Goal: Task Accomplishment & Management: Manage account settings

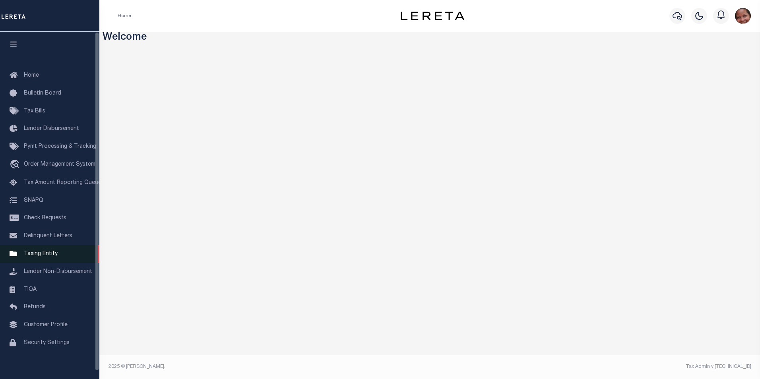
click at [52, 257] on span "Taxing Entity" at bounding box center [41, 254] width 34 height 6
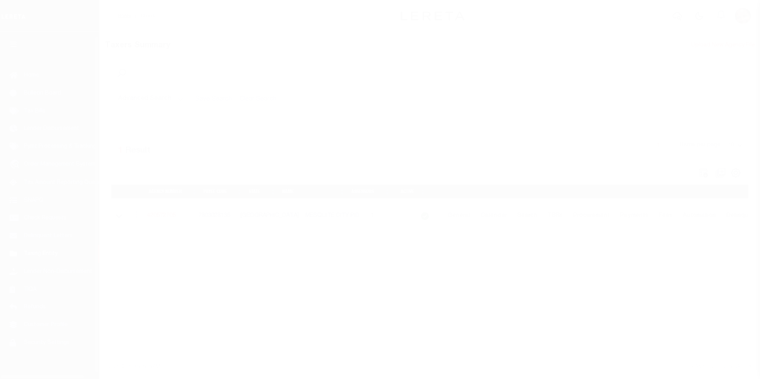
scroll to position [8, 0]
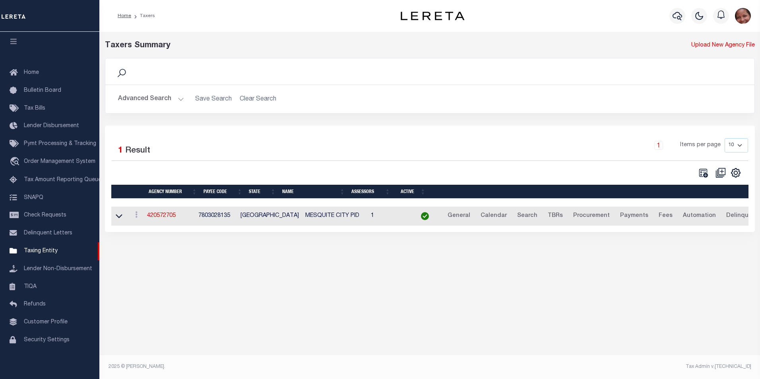
click at [182, 101] on button "Advanced Search" at bounding box center [151, 98] width 66 height 15
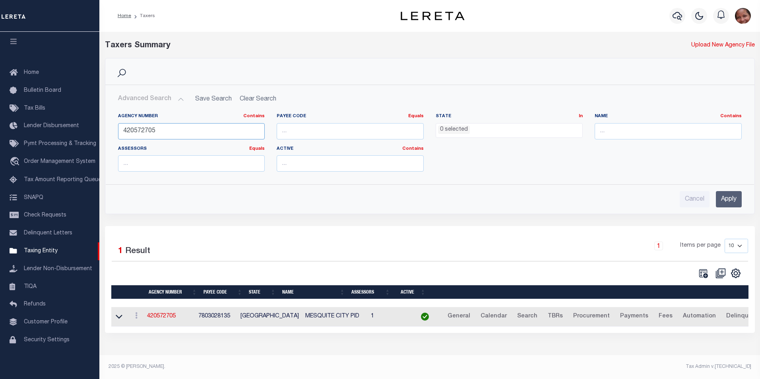
drag, startPoint x: 173, startPoint y: 132, endPoint x: 105, endPoint y: 130, distance: 68.0
click at [106, 130] on div "Agency Number Contains Contains Is 420572705 Payee Code Equals Equals Is Not Eq…" at bounding box center [430, 142] width 648 height 71
type input "370260638"
click at [731, 201] on input "Apply" at bounding box center [729, 199] width 26 height 16
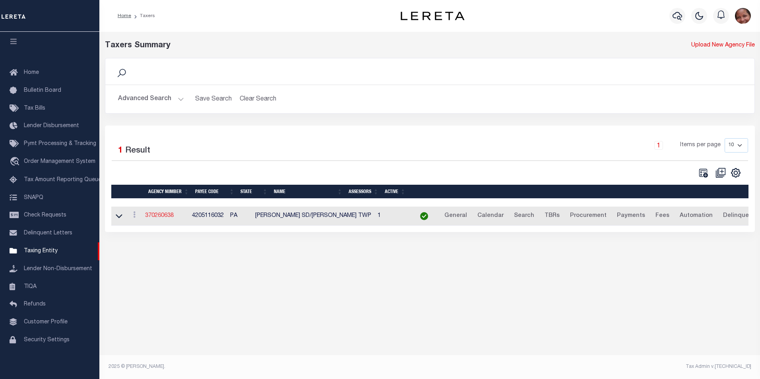
click at [170, 219] on link "370260638" at bounding box center [159, 216] width 29 height 6
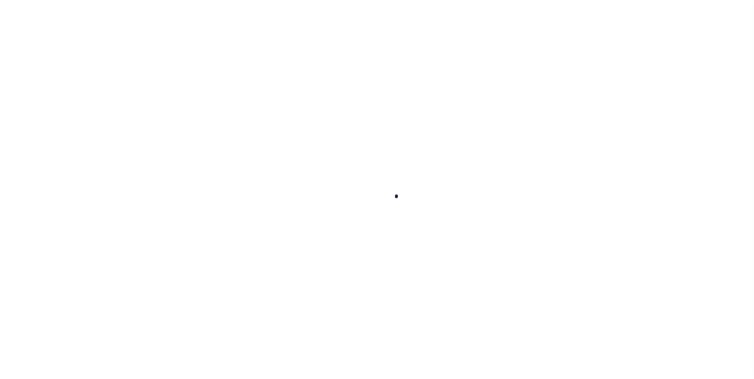
select select
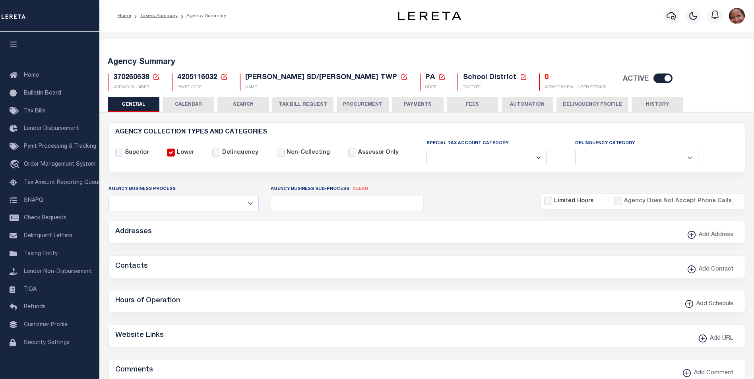
checkbox input "false"
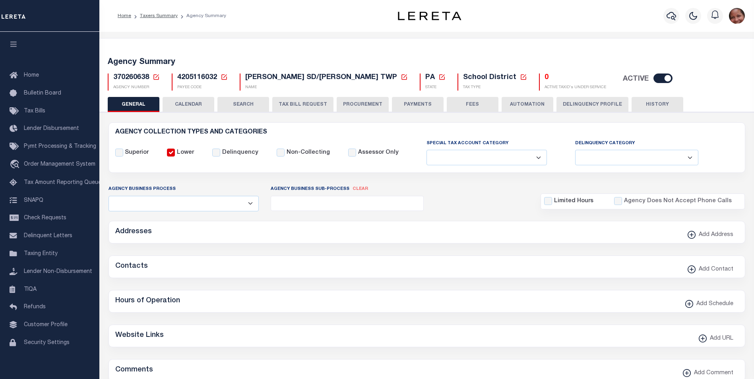
type input "4205116032"
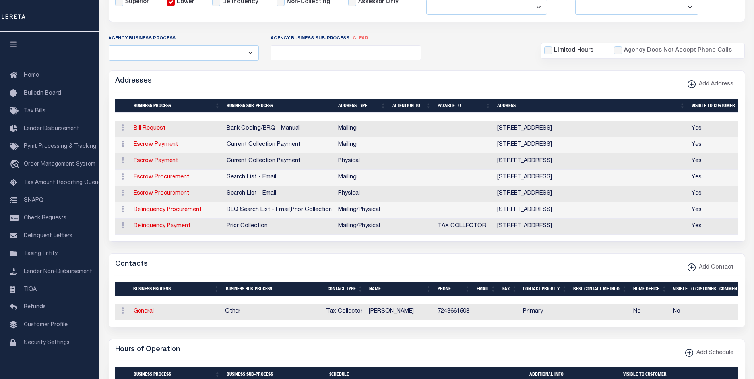
scroll to position [151, 0]
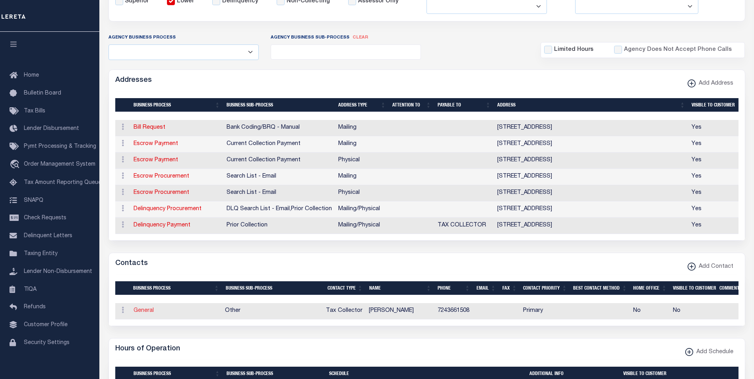
click at [148, 314] on link "General" at bounding box center [144, 311] width 20 height 6
checkbox input "false"
select select
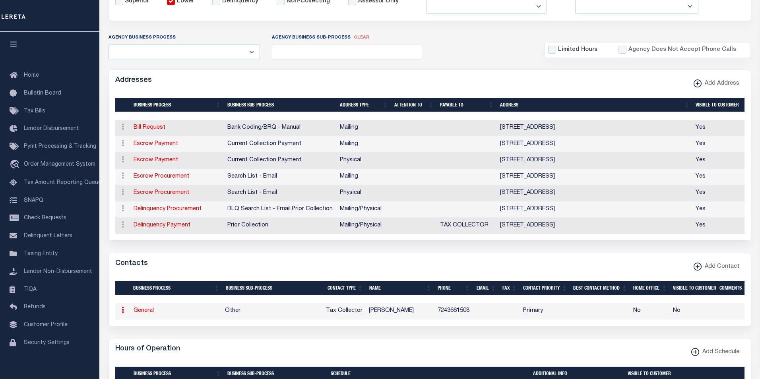
select select "2"
select select "1"
type input "REBECCA"
type input "D"
type input "JOHNSON"
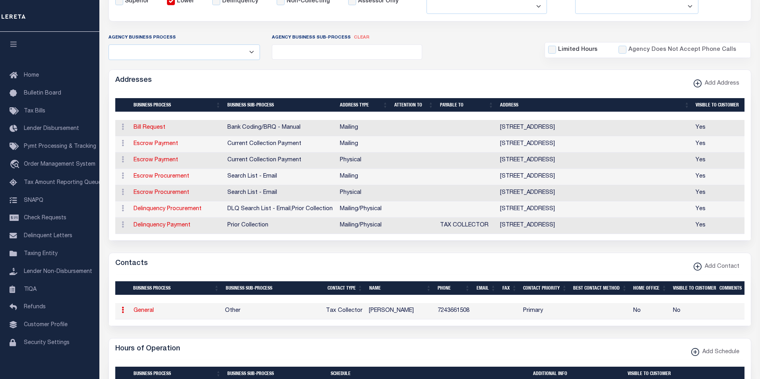
type input "7243661508"
select select "6"
select select "39"
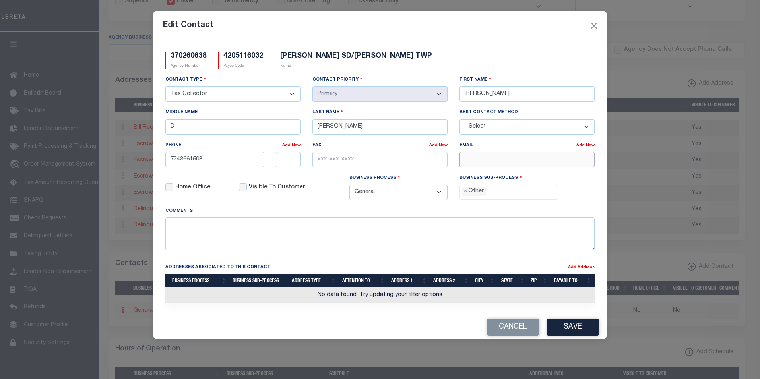
click at [474, 161] on input "email" at bounding box center [526, 159] width 135 height 15
paste input "BECKYJOHNSON_3@HOTMAIL.COM"
type input "BECKYJOHNSON_3@HOTMAIL.COM"
click at [567, 331] on button "Save" at bounding box center [573, 327] width 52 height 17
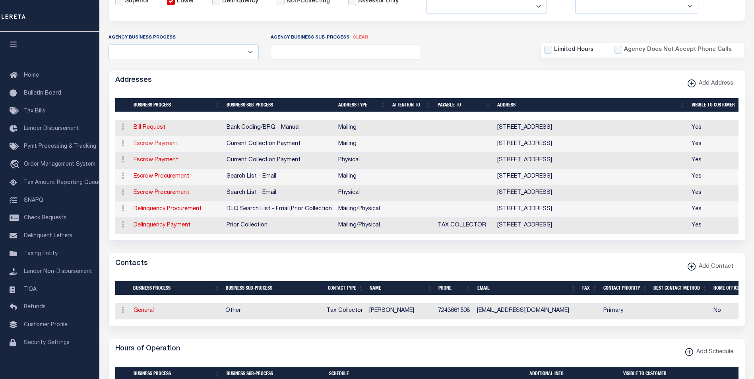
click at [155, 143] on link "Escrow Payment" at bounding box center [156, 144] width 45 height 6
select select "1"
checkbox input "false"
select select
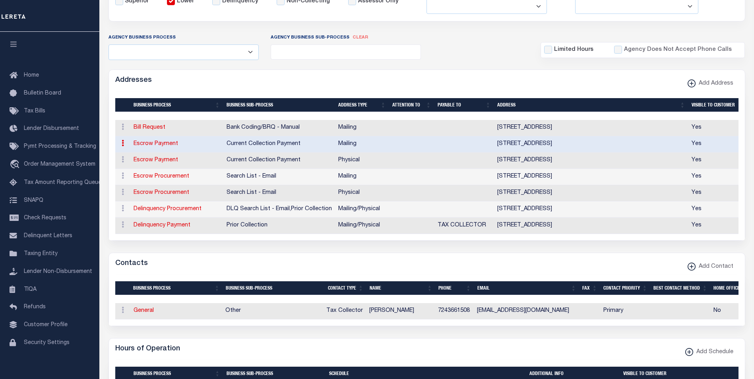
type input "PO BOX 363"
type input "STAR JUNCTION"
select select "PA"
type input "15482"
checkbox input "true"
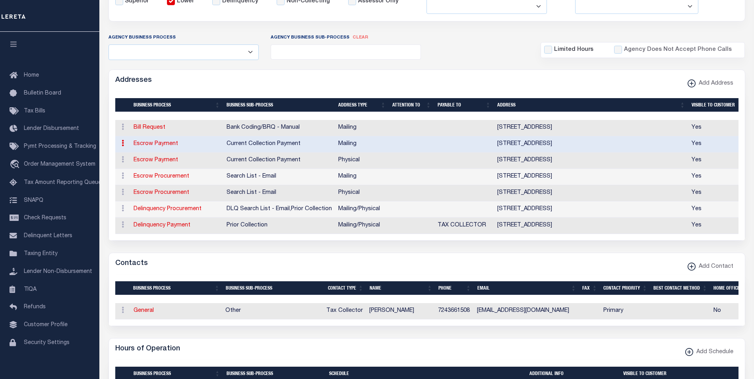
select select "3"
select select "11"
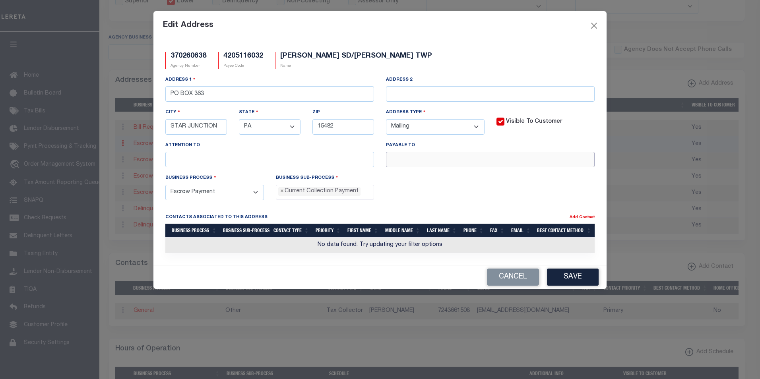
click at [403, 165] on input "text" at bounding box center [490, 159] width 209 height 15
paste input "FRAZIER SD"
type input "FRAZIER SD"
click at [583, 281] on button "Save" at bounding box center [573, 277] width 52 height 17
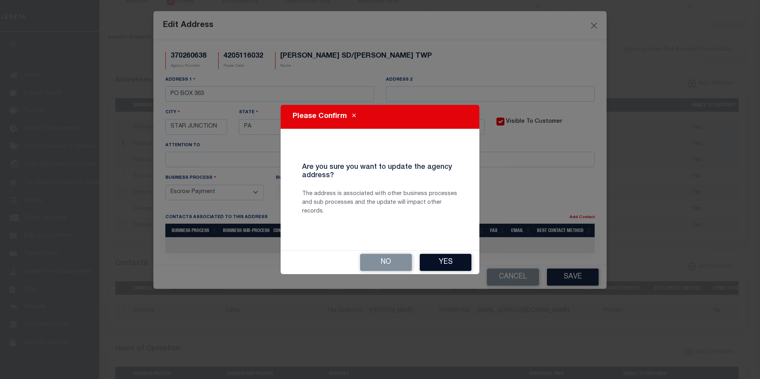
click at [456, 261] on button "Yes" at bounding box center [446, 262] width 52 height 17
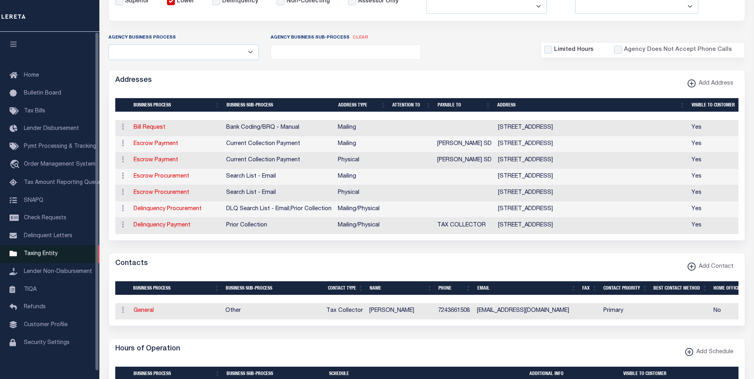
click at [48, 256] on span "Taxing Entity" at bounding box center [41, 254] width 34 height 6
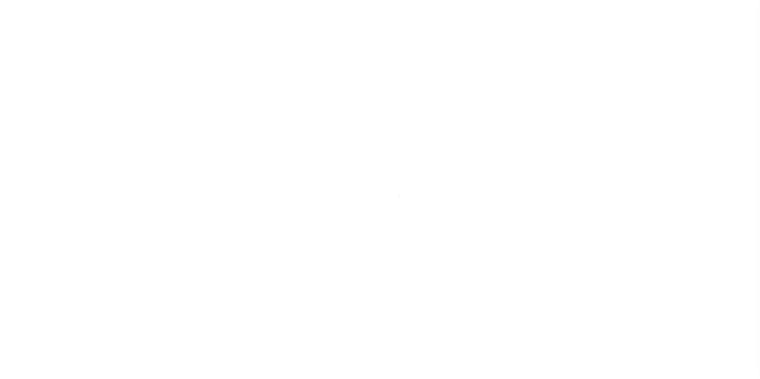
select select
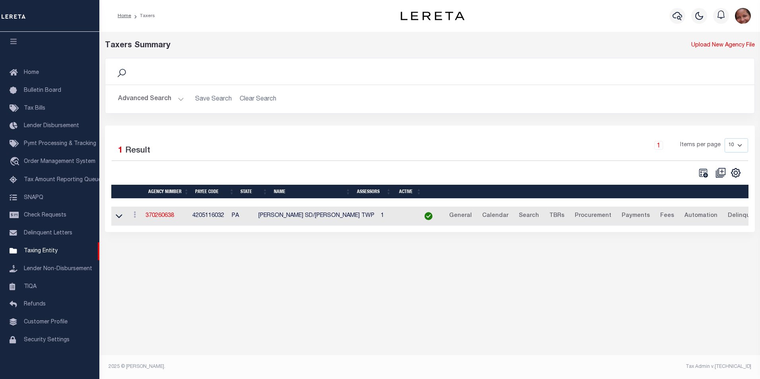
click at [179, 99] on button "Advanced Search" at bounding box center [151, 98] width 66 height 15
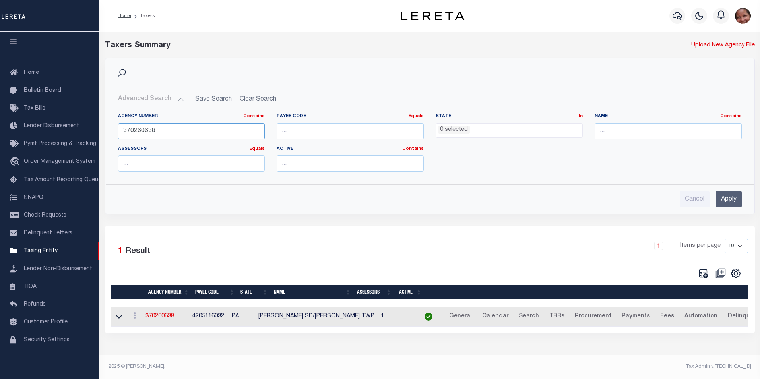
drag, startPoint x: 158, startPoint y: 132, endPoint x: 121, endPoint y: 129, distance: 37.1
click at [121, 129] on input "370260638" at bounding box center [191, 131] width 147 height 16
type input "370260223"
click at [727, 201] on input "Apply" at bounding box center [729, 199] width 26 height 16
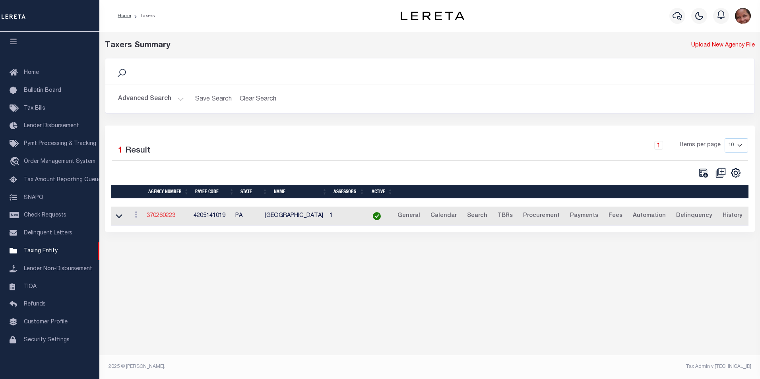
click at [159, 217] on link "370260223" at bounding box center [161, 216] width 29 height 6
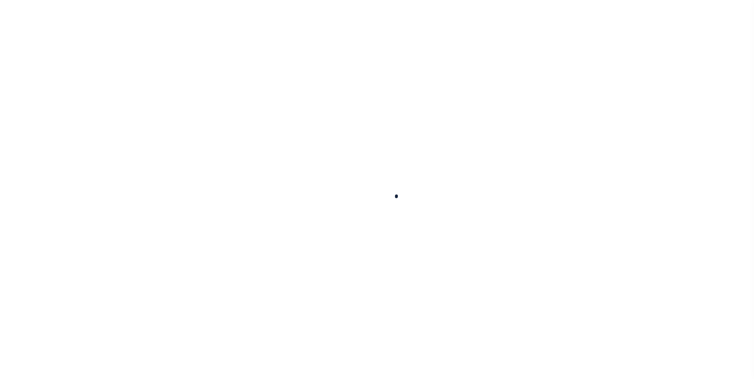
select select
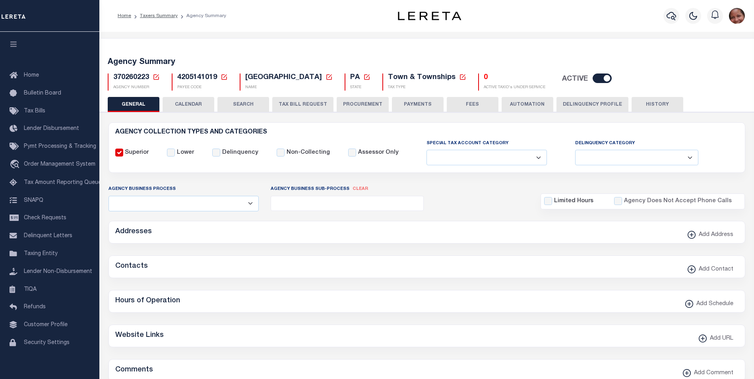
checkbox input "false"
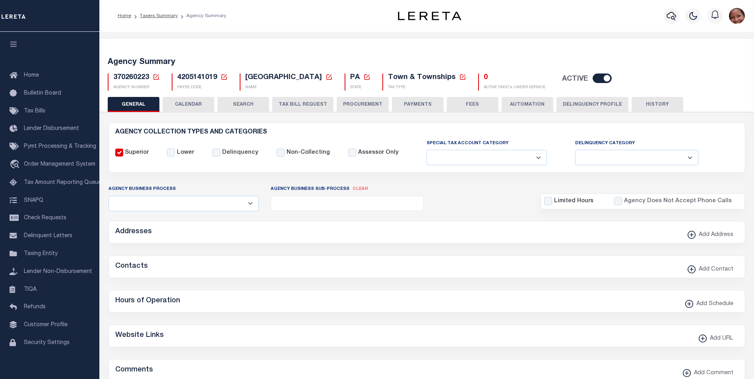
type input "4205141019"
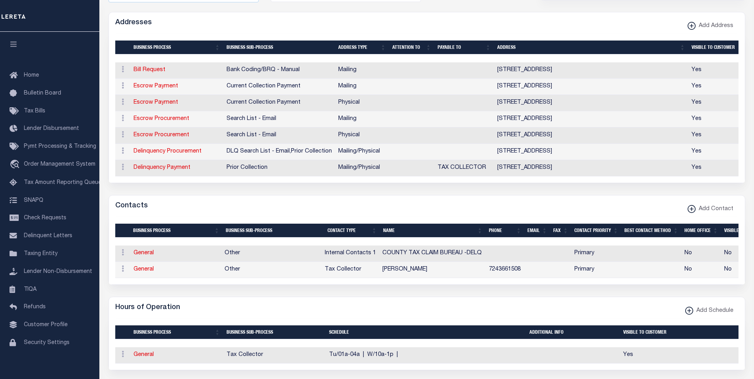
scroll to position [213, 0]
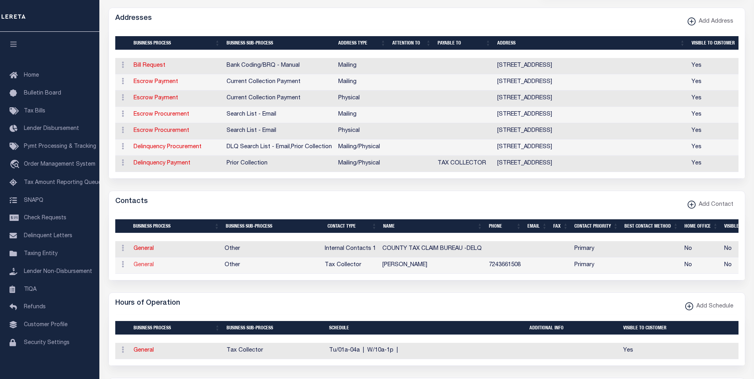
click at [142, 268] on link "General" at bounding box center [144, 265] width 20 height 6
checkbox input "false"
select select
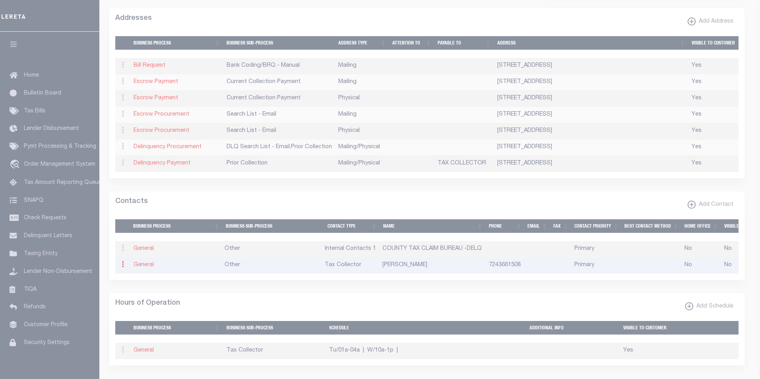
select select "2"
select select "1"
type input "[PERSON_NAME]"
type input "D"
type input "JOHNSON"
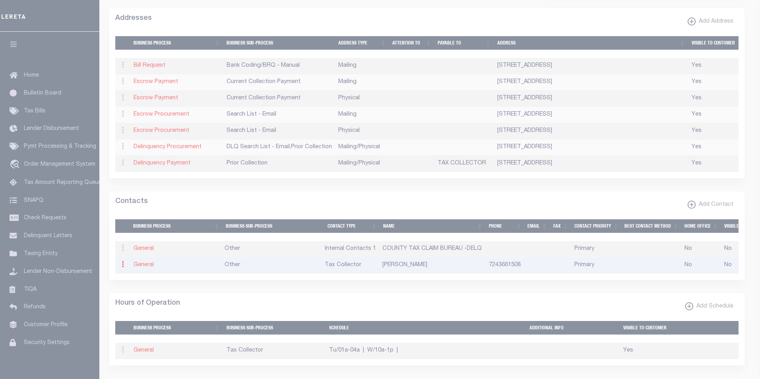
type input "7243661508"
select select "6"
select select "39"
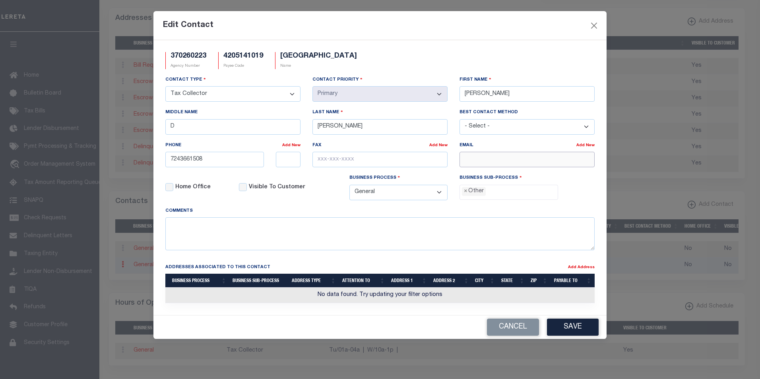
click at [543, 162] on input "email" at bounding box center [526, 159] width 135 height 15
paste input "BECKYJOHNSON_3@HOTMAIL.COM"
type input "BECKYJOHNSON_3@HOTMAIL.COM"
click at [577, 329] on button "Save" at bounding box center [573, 327] width 52 height 17
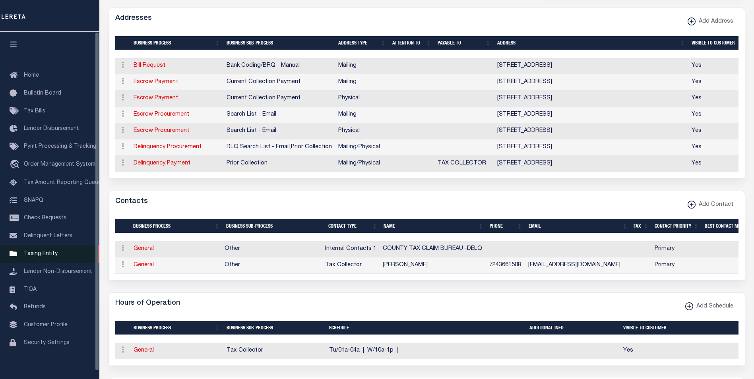
click at [38, 257] on span "Taxing Entity" at bounding box center [41, 254] width 34 height 6
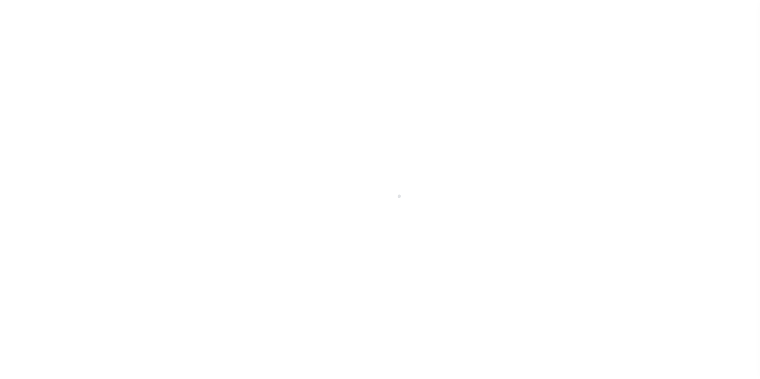
scroll to position [8, 0]
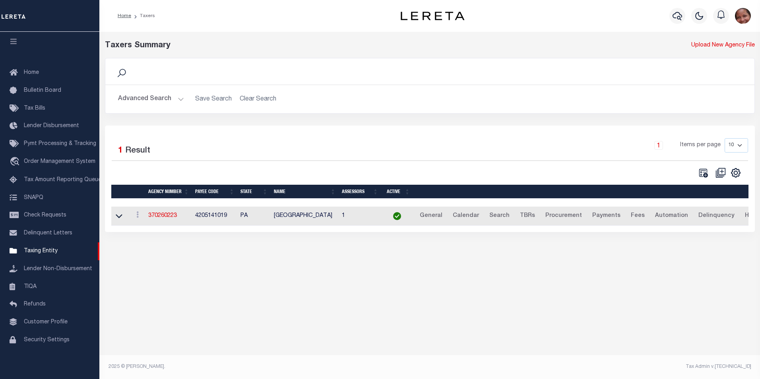
click at [182, 99] on button "Advanced Search" at bounding box center [151, 98] width 66 height 15
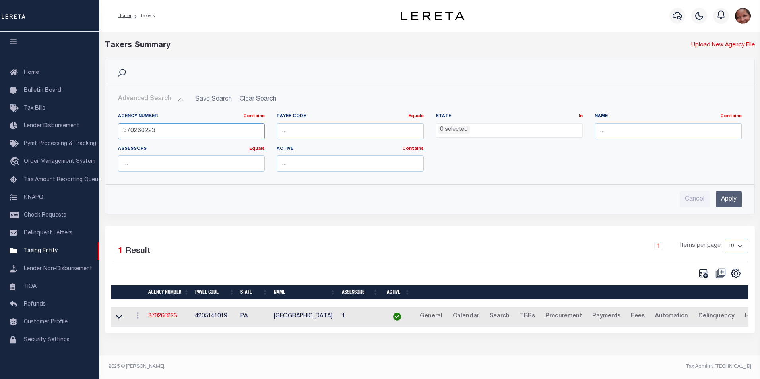
drag, startPoint x: 161, startPoint y: 132, endPoint x: 116, endPoint y: 130, distance: 45.0
click at [116, 130] on div "Agency Number Contains Contains Is 370260223" at bounding box center [191, 129] width 159 height 33
type input "180040206"
click at [727, 199] on input "Apply" at bounding box center [729, 199] width 26 height 16
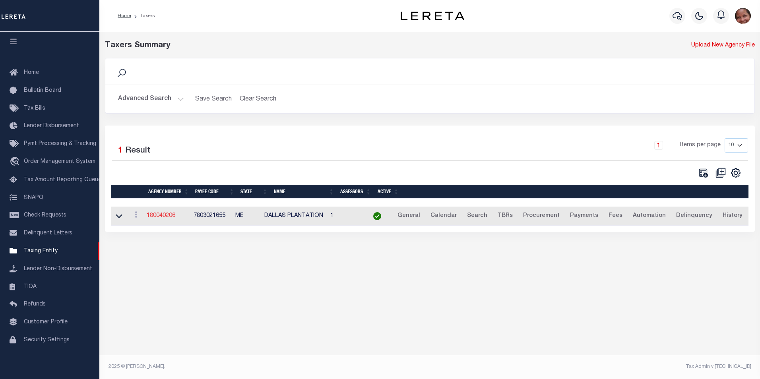
click at [170, 218] on link "180040206" at bounding box center [161, 216] width 29 height 6
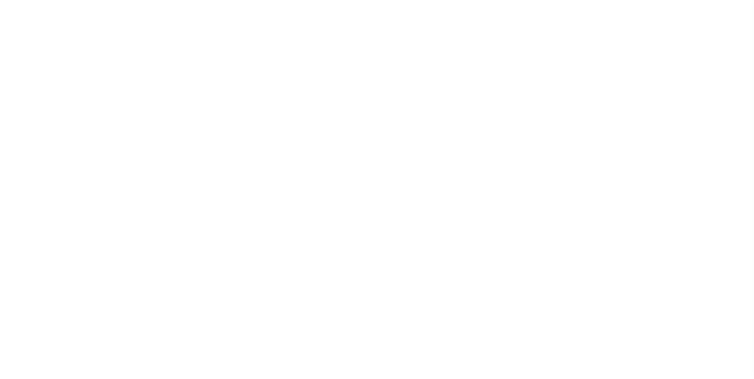
select select
checkbox input "false"
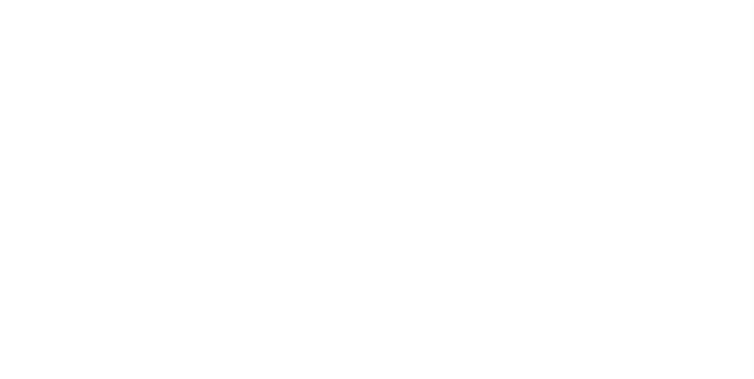
checkbox input "false"
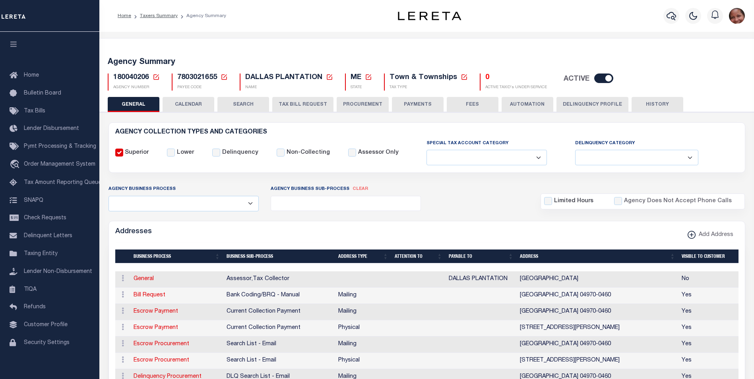
click at [414, 108] on button "PAYMENTS" at bounding box center [418, 104] width 52 height 15
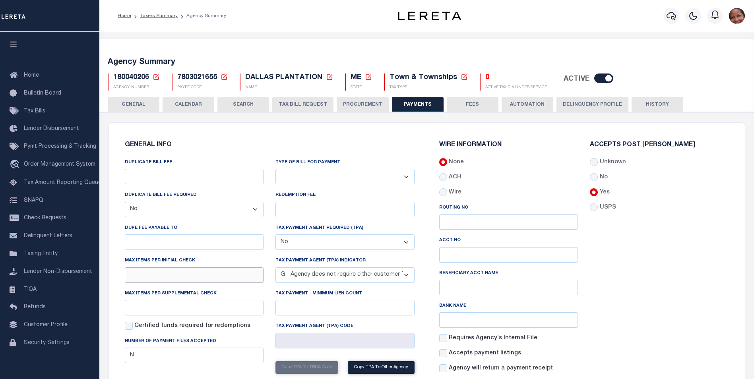
click at [153, 277] on input "text" at bounding box center [194, 274] width 139 height 15
type input "1"
click at [135, 308] on input "text" at bounding box center [194, 307] width 139 height 15
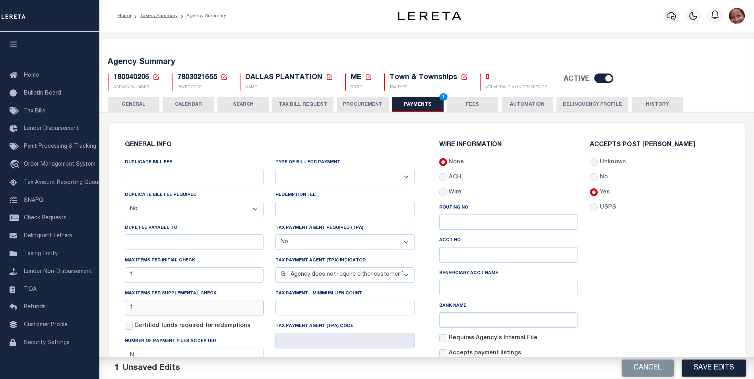
type input "1"
click at [663, 290] on div "Accepts Post Mark Unknown No Yes" at bounding box center [659, 261] width 151 height 238
click at [719, 370] on button "Save Edits" at bounding box center [713, 368] width 64 height 17
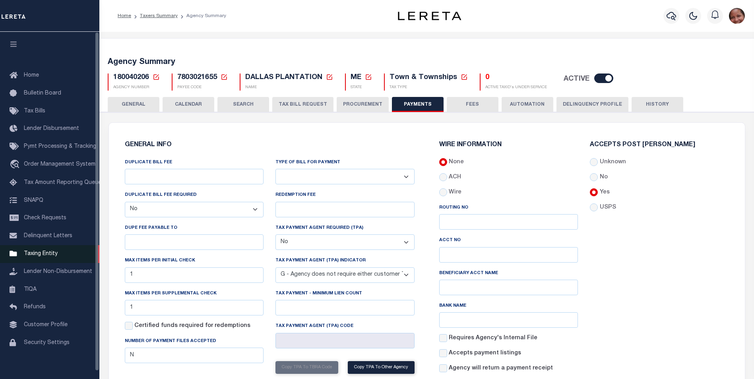
click at [47, 257] on span "Taxing Entity" at bounding box center [41, 254] width 34 height 6
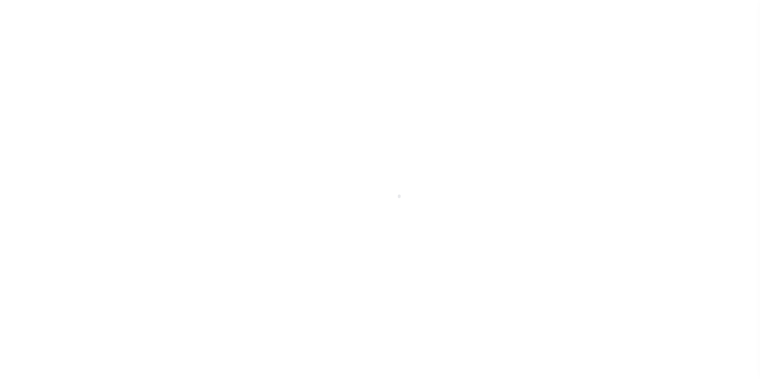
scroll to position [8, 0]
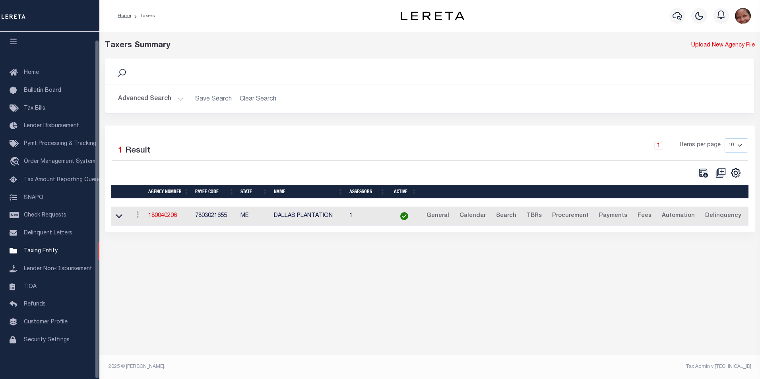
click at [181, 100] on button "Advanced Search" at bounding box center [151, 98] width 66 height 15
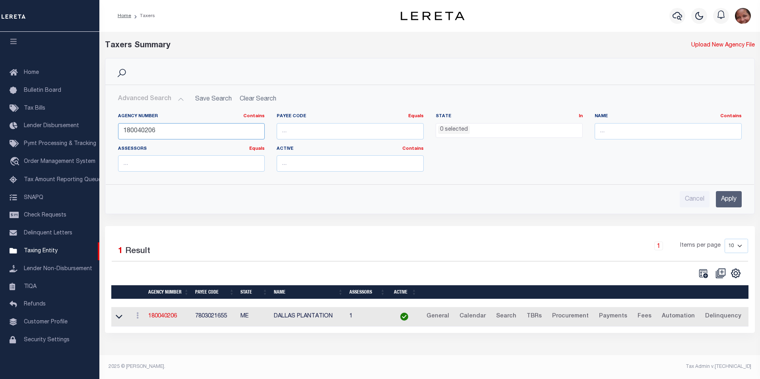
drag, startPoint x: 160, startPoint y: 132, endPoint x: 121, endPoint y: 127, distance: 38.9
click at [121, 127] on input "180040206" at bounding box center [191, 131] width 147 height 16
type input "180100212"
click at [732, 200] on input "Apply" at bounding box center [729, 199] width 26 height 16
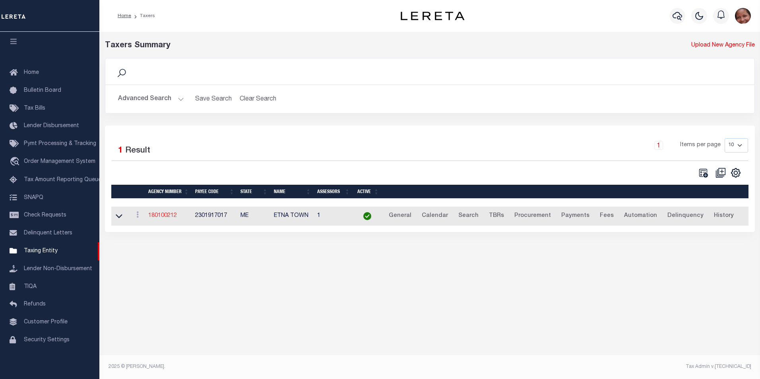
click at [162, 219] on link "180100212" at bounding box center [162, 216] width 29 height 6
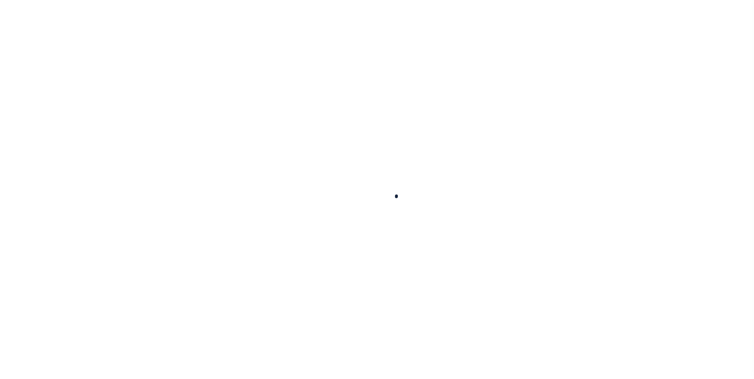
select select
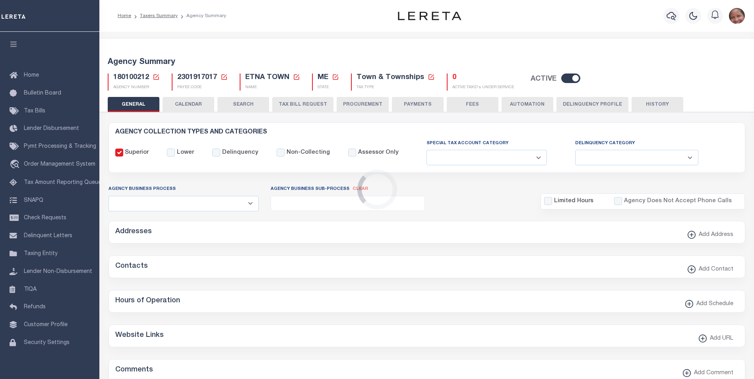
checkbox input "false"
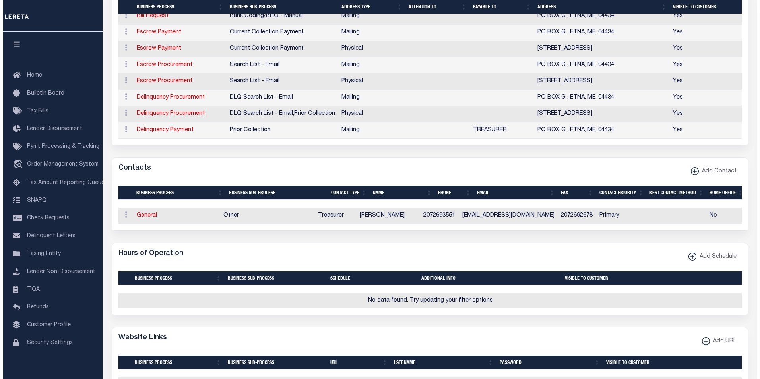
scroll to position [318, 0]
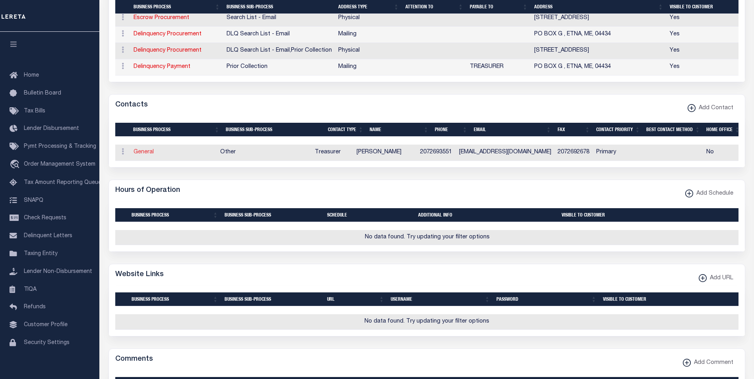
click at [139, 155] on link "General" at bounding box center [144, 152] width 20 height 6
checkbox input "false"
select select
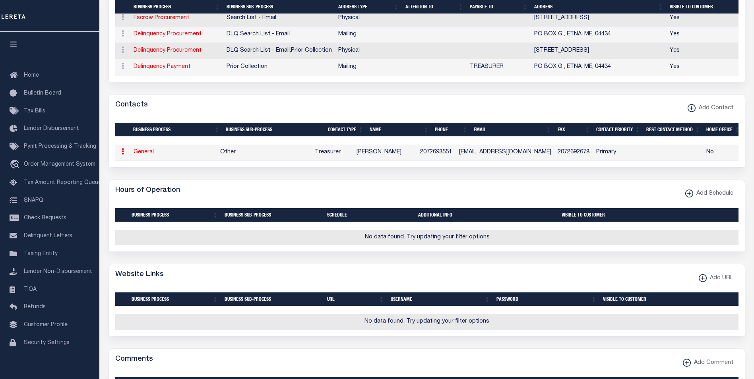
select select "3"
select select "1"
type input "REBECCA"
type input "WOODARD"
type input "2072693551"
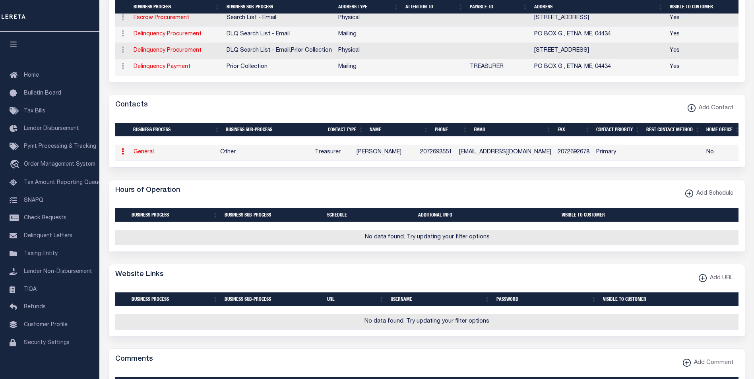
type input "2072692678"
type input "TOWNOFETNA@GMAIL.COM"
select select "6"
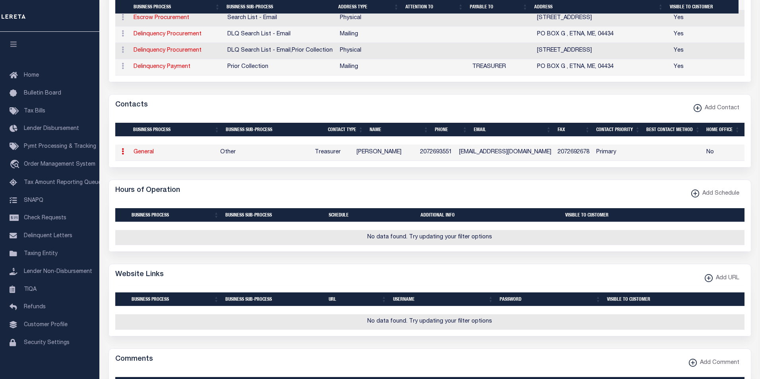
select select "39"
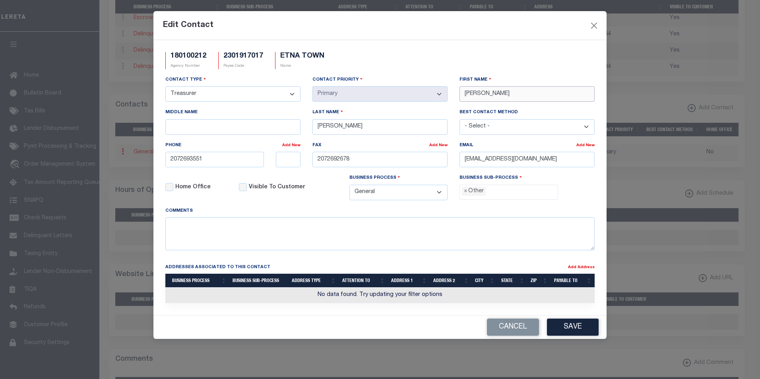
drag, startPoint x: 514, startPoint y: 94, endPoint x: 462, endPoint y: 91, distance: 52.1
click at [462, 91] on input "REBECCA" at bounding box center [526, 93] width 135 height 15
paste input "LAURIE"
type input "LAURIE"
drag, startPoint x: 363, startPoint y: 126, endPoint x: 305, endPoint y: 123, distance: 58.1
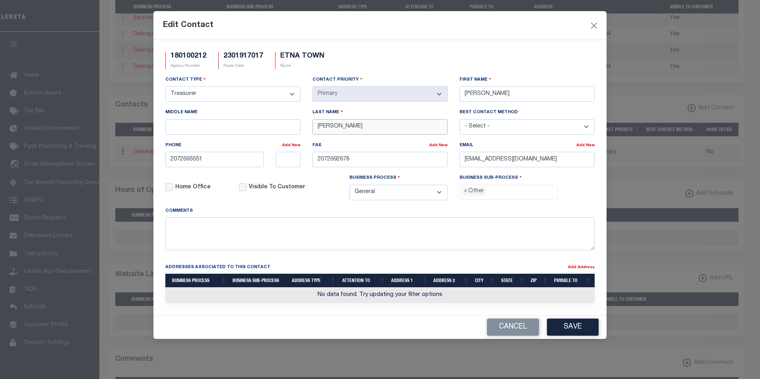
click at [305, 123] on div "Contact Type - Select - Assessor Clerk Internal Contacts 1 Internal Contacts 2 …" at bounding box center [379, 140] width 441 height 131
paste input "SAUNDERS"
type input "SAUNDERS"
click at [466, 194] on span "×" at bounding box center [466, 191] width 4 height 9
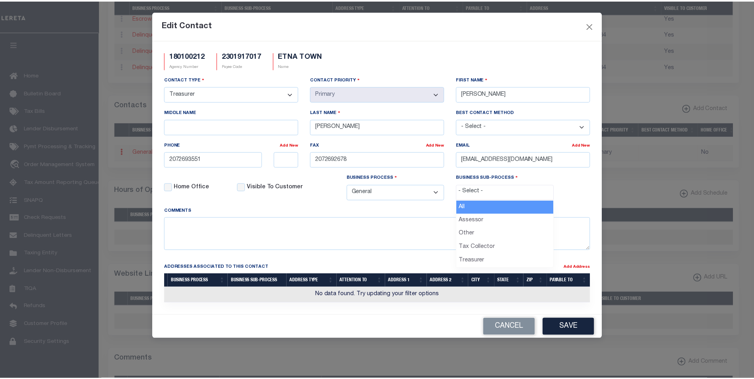
scroll to position [14, 0]
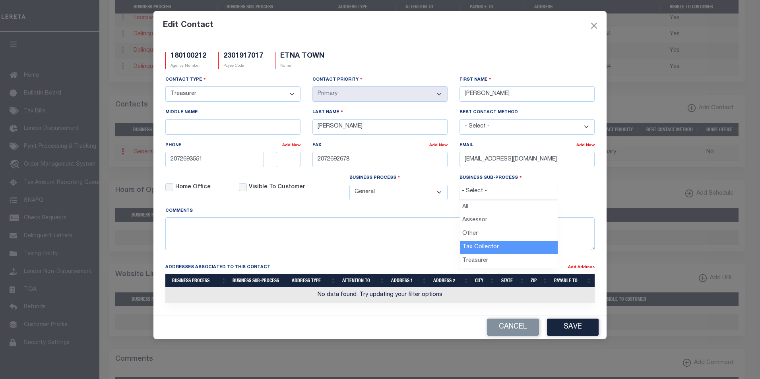
select select "31"
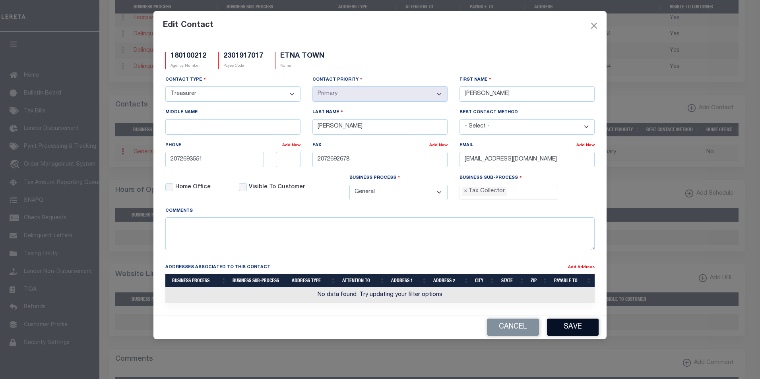
click at [571, 331] on button "Save" at bounding box center [573, 327] width 52 height 17
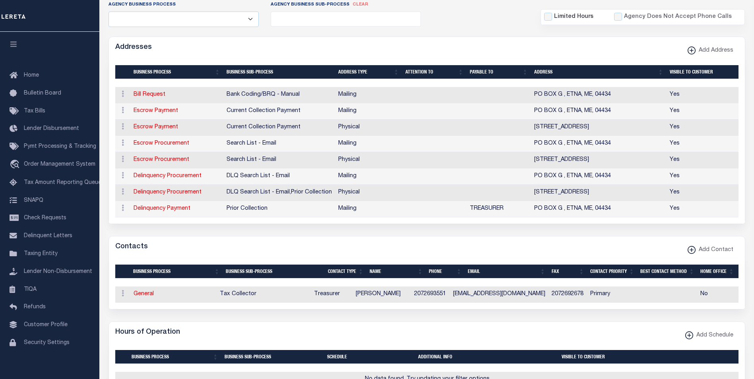
scroll to position [160, 0]
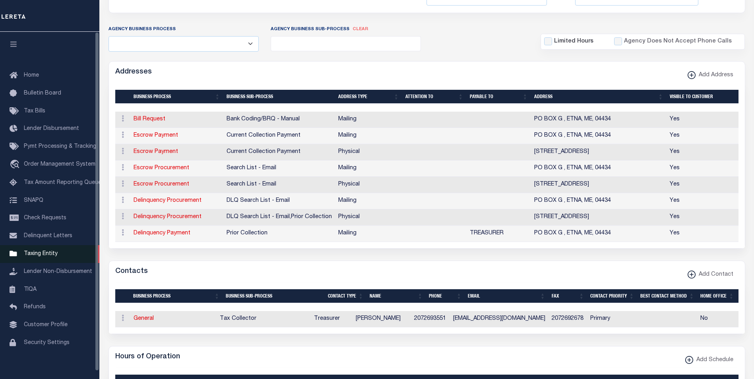
click at [47, 257] on span "Taxing Entity" at bounding box center [41, 254] width 34 height 6
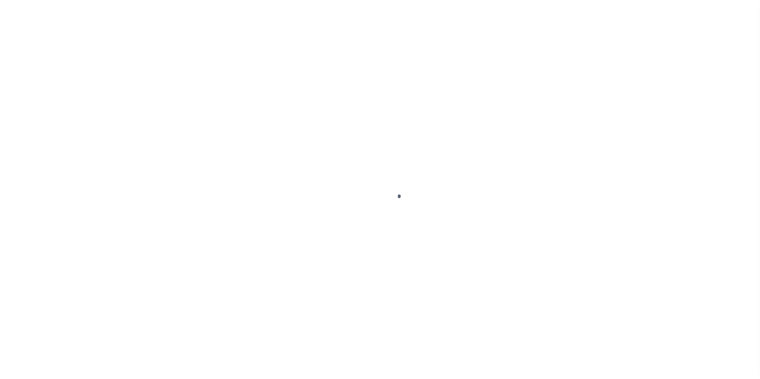
scroll to position [8, 0]
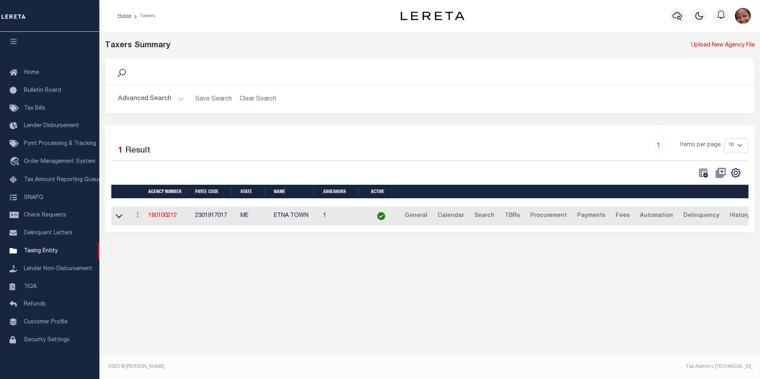
click at [741, 19] on img "button" at bounding box center [743, 16] width 16 height 16
click at [712, 56] on span "Sign out" at bounding box center [711, 57] width 23 height 6
